Goal: Download file/media

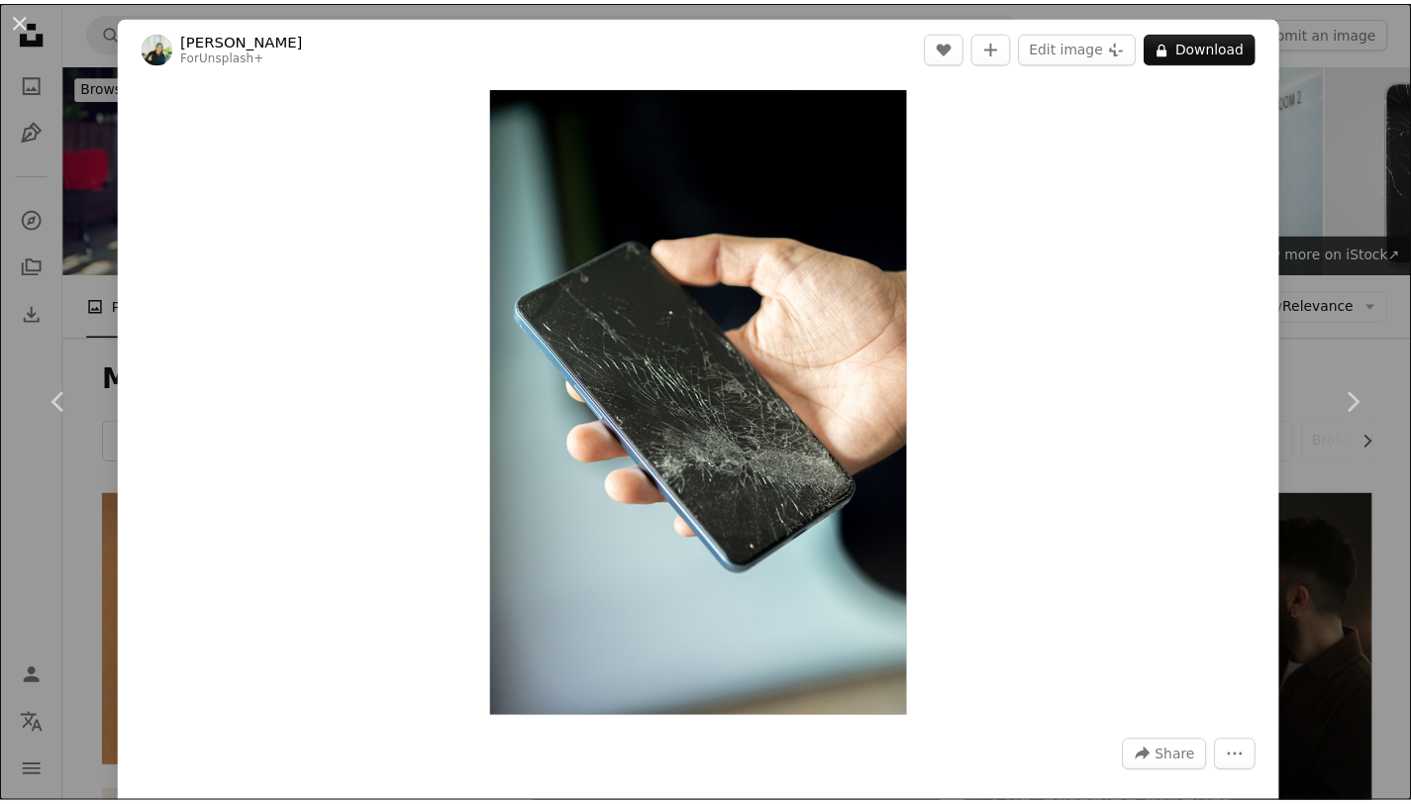
scroll to position [2178, 0]
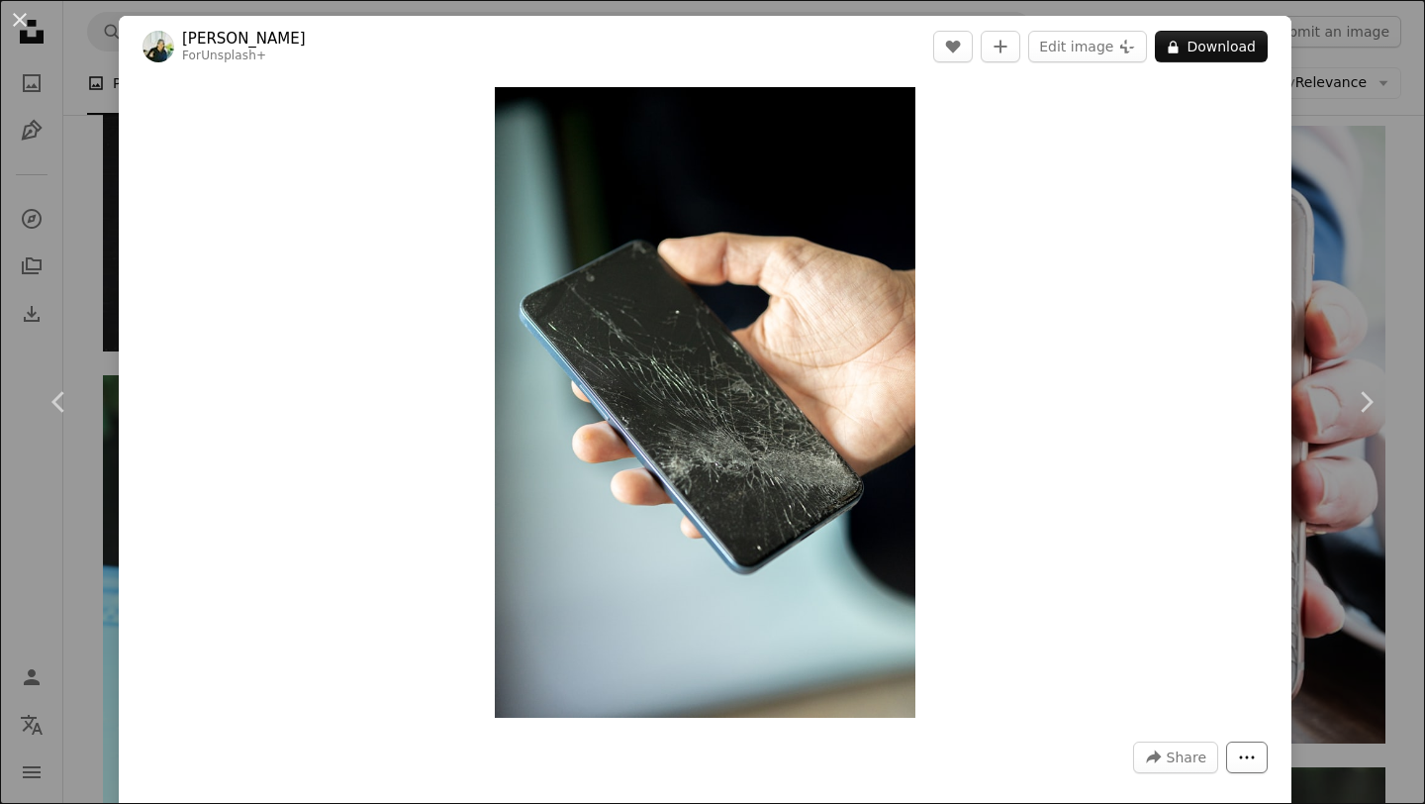
click at [1226, 756] on button "More Actions" at bounding box center [1247, 757] width 42 height 32
click at [1349, 216] on dialog "An X shape Chevron left Chevron right [PERSON_NAME] For Unsplash+ A heart A plu…" at bounding box center [712, 402] width 1425 height 804
click at [24, 21] on button "An X shape" at bounding box center [20, 20] width 24 height 24
